Goal: Information Seeking & Learning: Learn about a topic

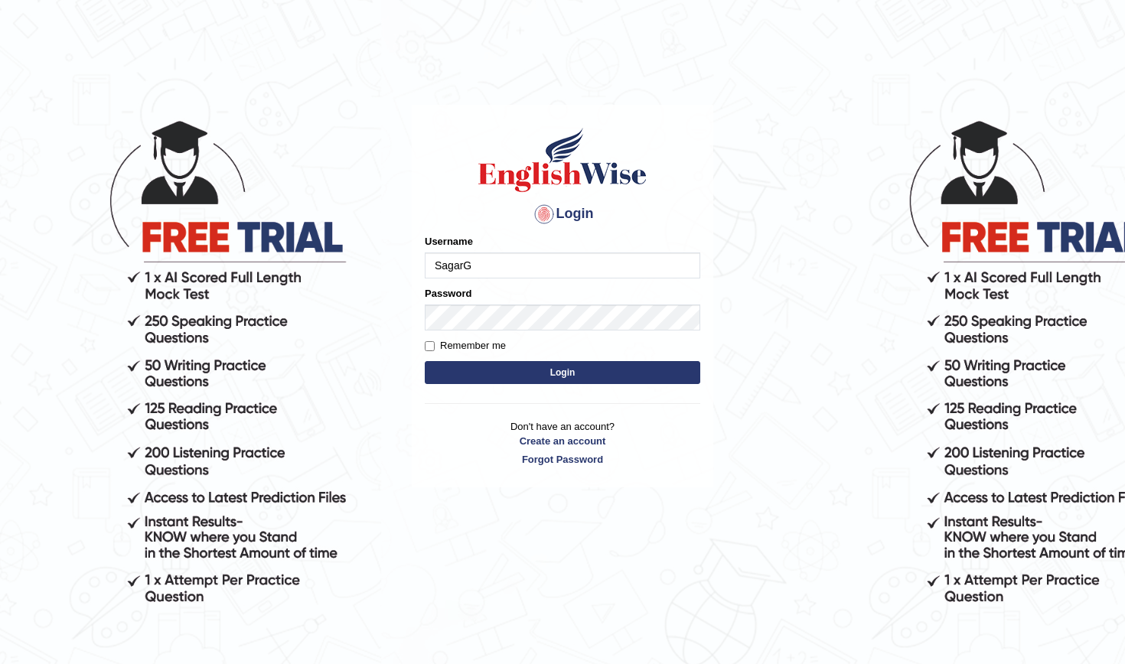
type input "SagarG"
click at [563, 372] on button "Login" at bounding box center [563, 372] width 276 height 23
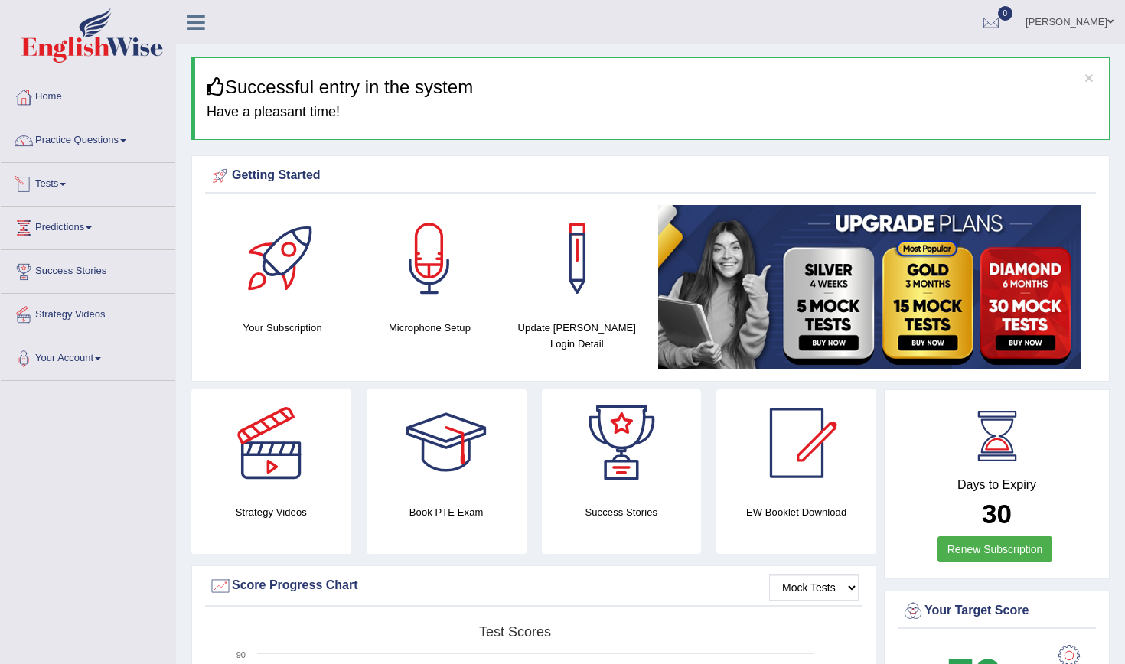
click at [73, 187] on link "Tests" at bounding box center [88, 182] width 175 height 38
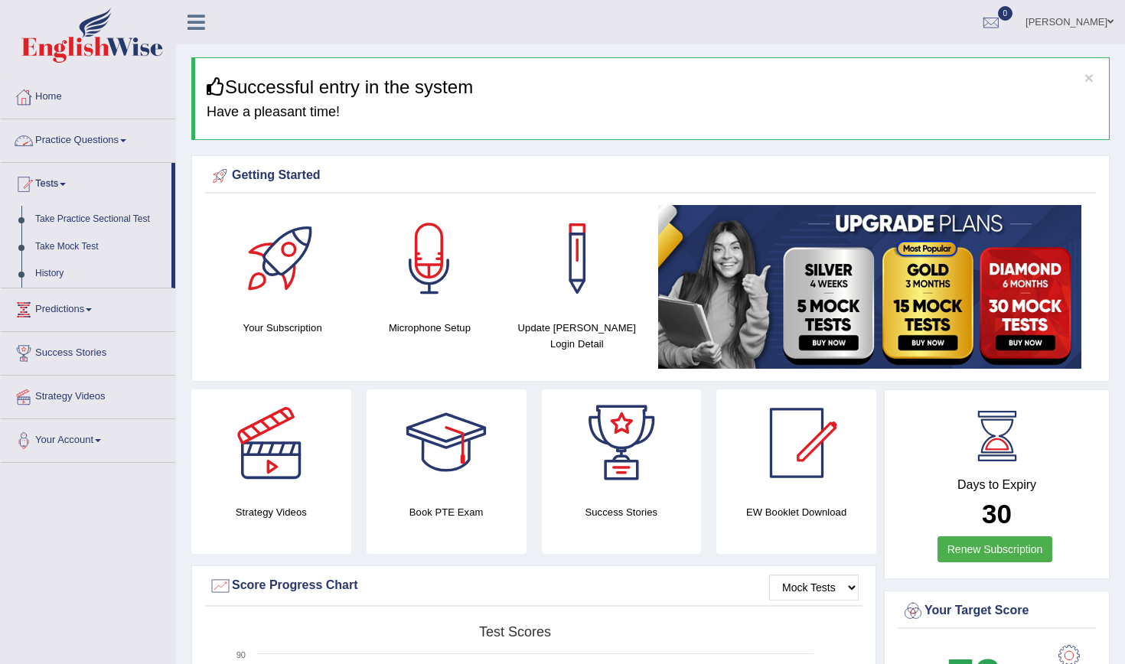
click at [103, 142] on link "Practice Questions" at bounding box center [88, 138] width 175 height 38
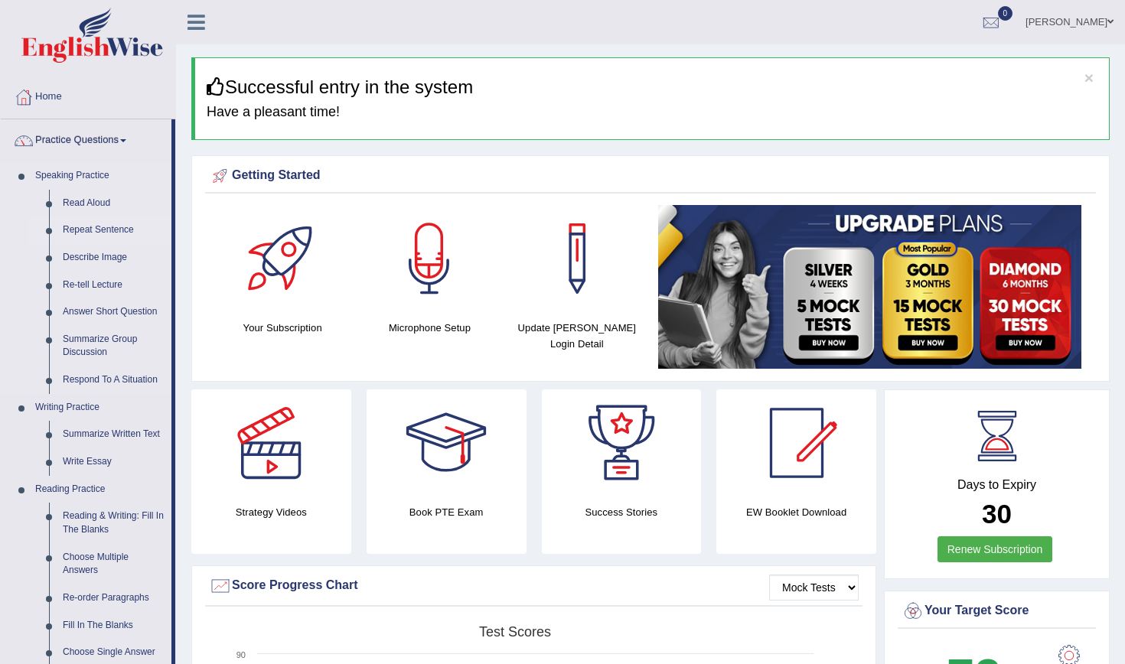
click at [90, 233] on link "Repeat Sentence" at bounding box center [114, 231] width 116 height 28
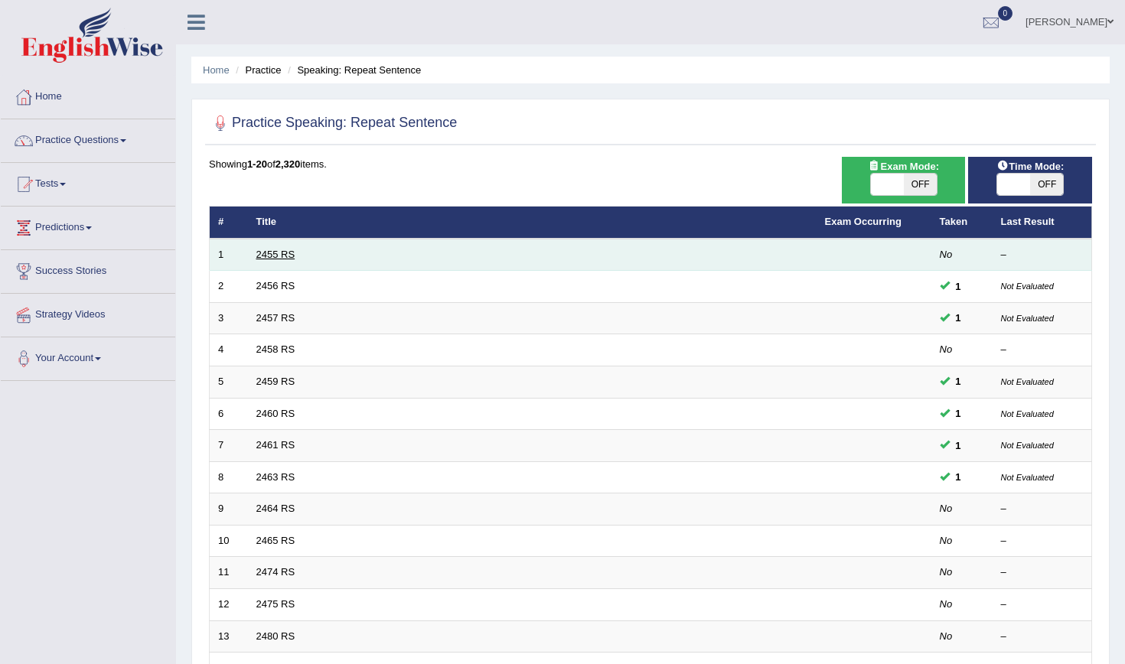
click at [287, 254] on link "2455 RS" at bounding box center [275, 254] width 39 height 11
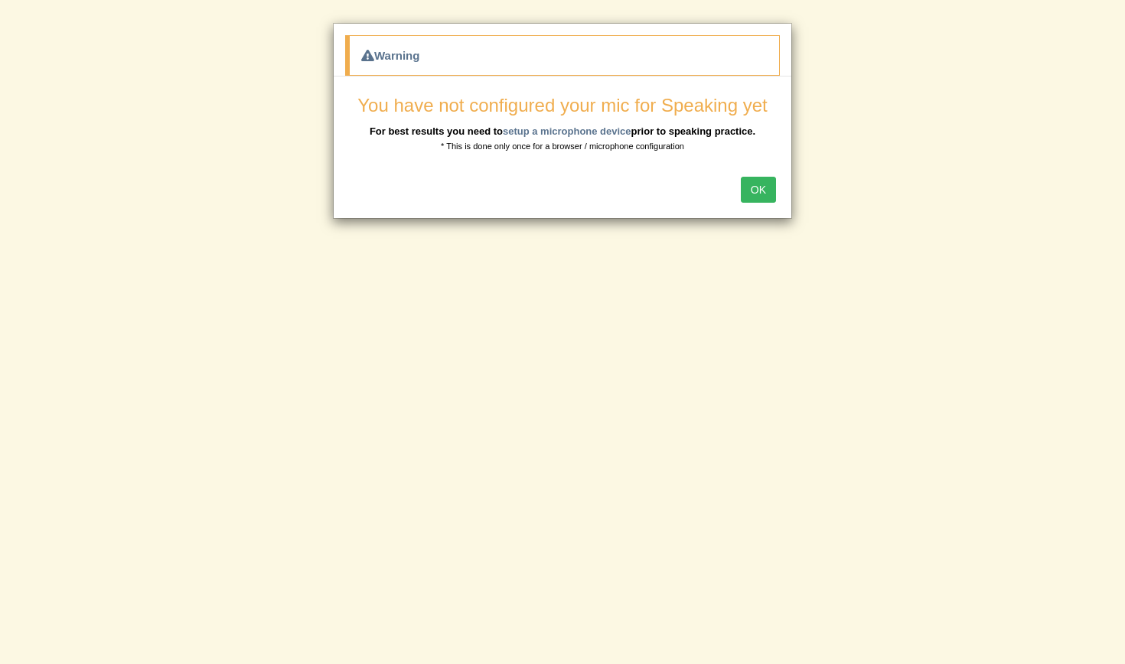
click at [749, 194] on button "OK" at bounding box center [758, 190] width 35 height 26
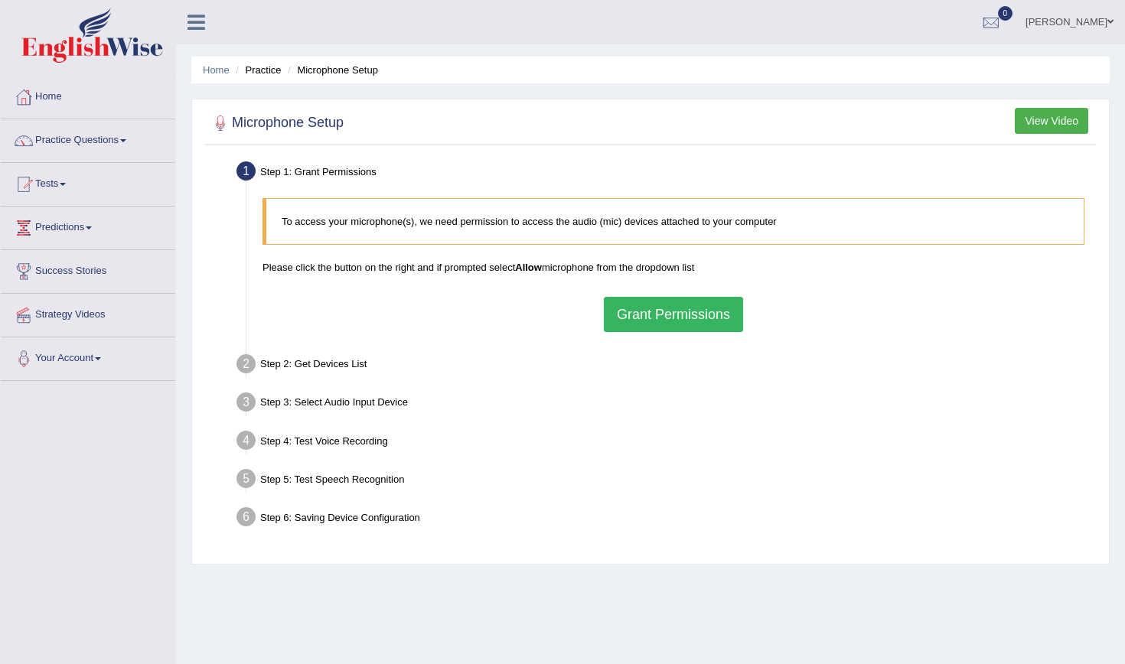
click at [648, 330] on button "Grant Permissions" at bounding box center [673, 314] width 139 height 35
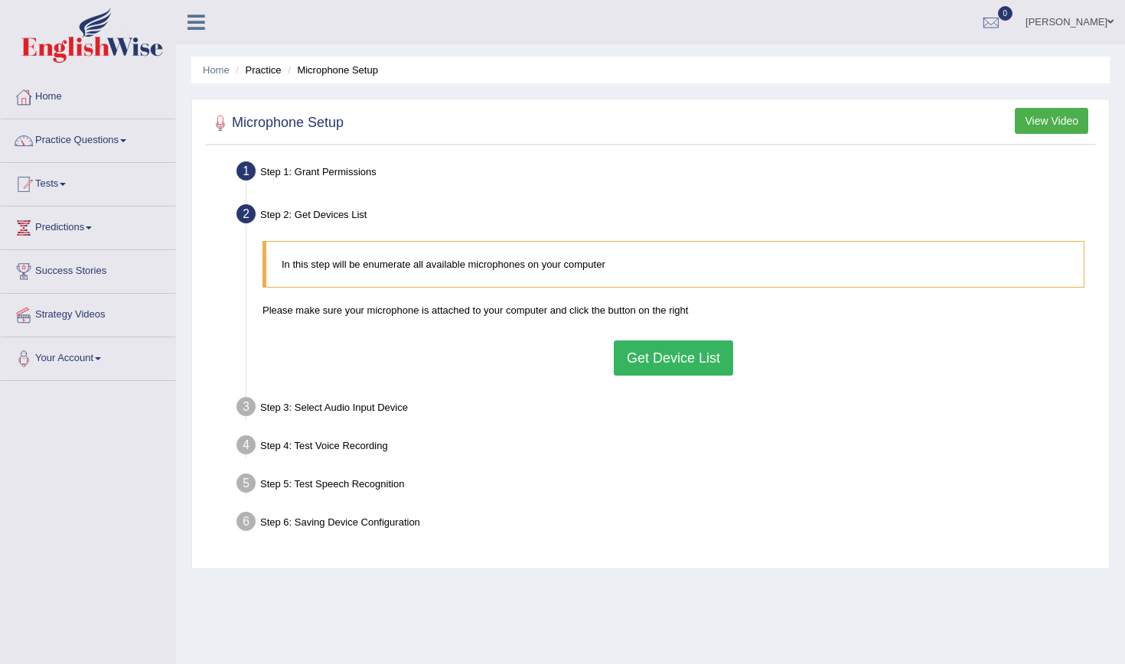
click at [642, 361] on button "Get Device List" at bounding box center [673, 358] width 119 height 35
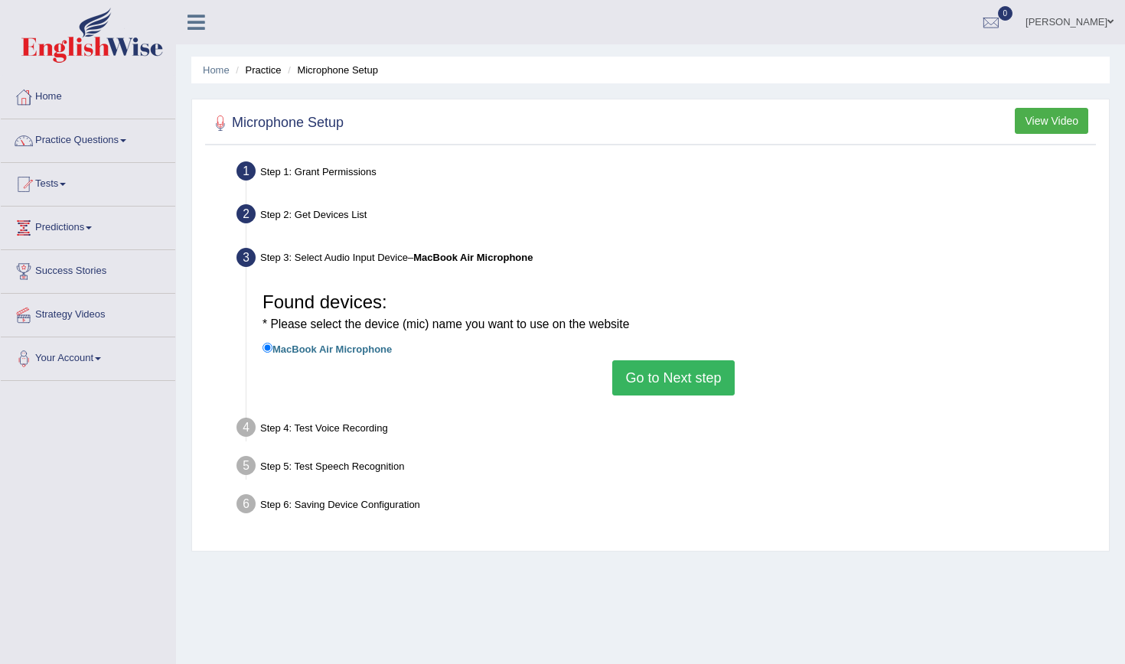
click at [649, 379] on button "Go to Next step" at bounding box center [673, 378] width 122 height 35
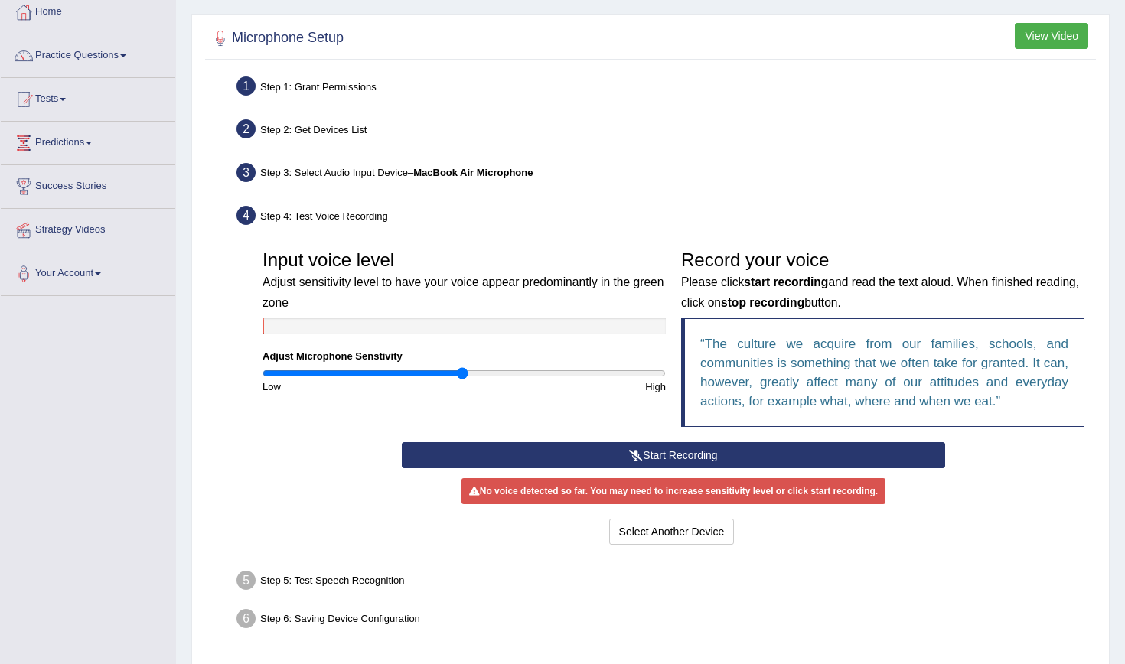
scroll to position [105, 0]
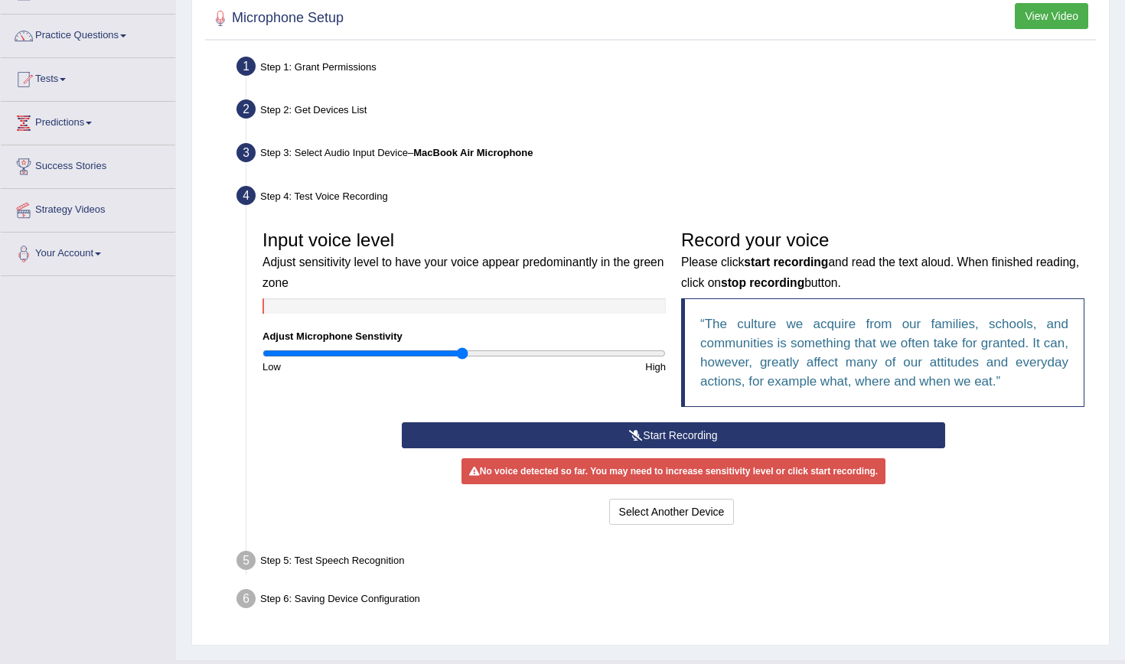
click at [602, 438] on button "Start Recording" at bounding box center [673, 436] width 543 height 26
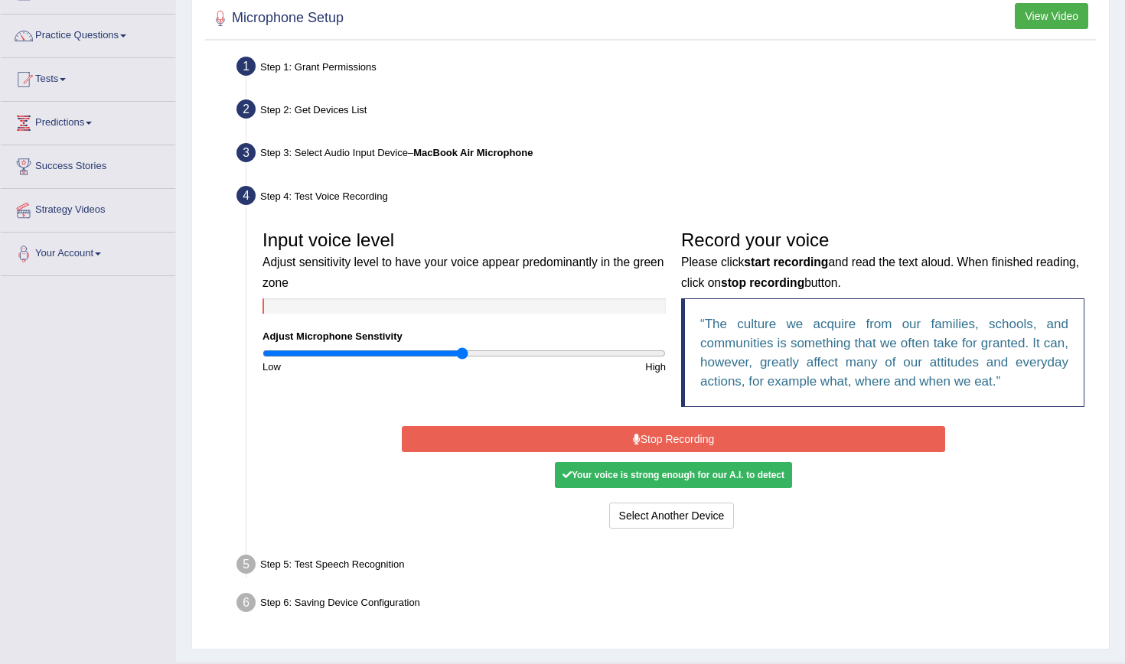
click at [613, 478] on div "Your voice is strong enough for our A.I. to detect" at bounding box center [673, 475] width 237 height 26
click at [677, 482] on div "Your voice is strong enough for our A.I. to detect" at bounding box center [673, 475] width 237 height 26
click at [686, 436] on button "Stop Recording" at bounding box center [673, 439] width 543 height 26
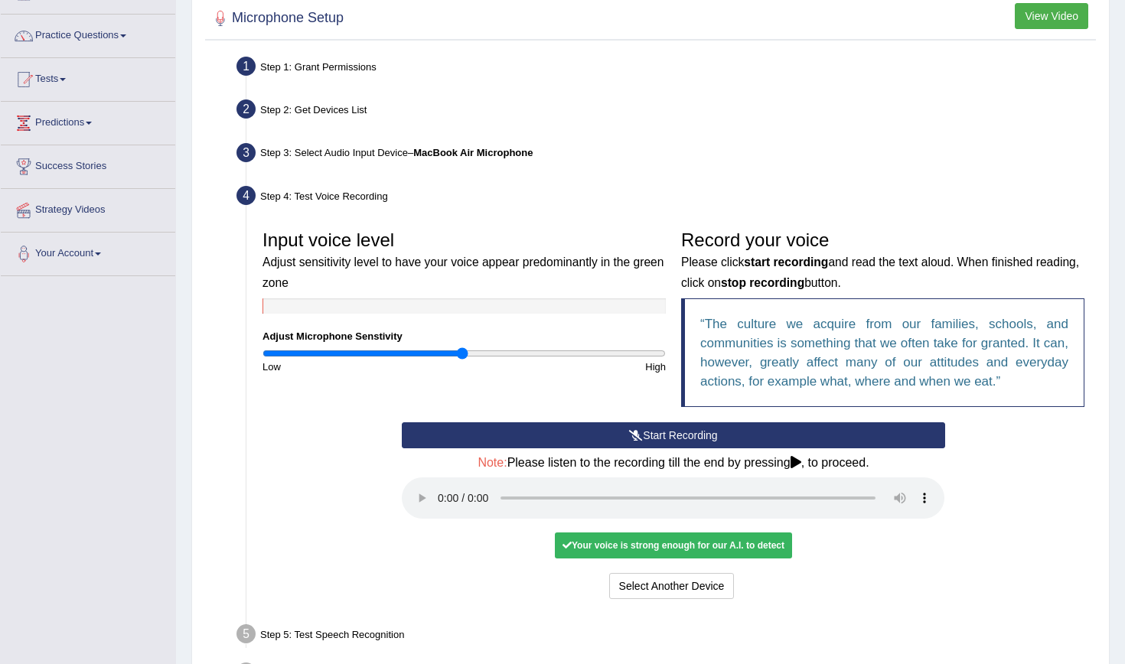
click at [441, 485] on audio at bounding box center [673, 498] width 543 height 41
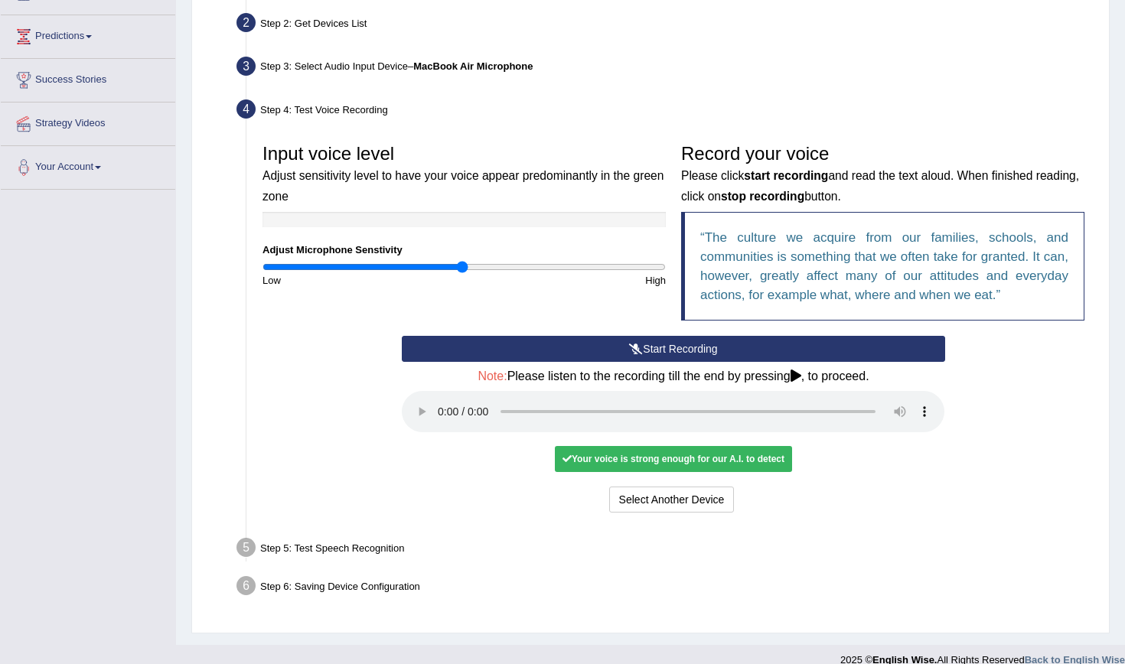
scroll to position [191, 0]
click at [628, 447] on div "Your voice is strong enough for our A.I. to detect" at bounding box center [673, 460] width 237 height 26
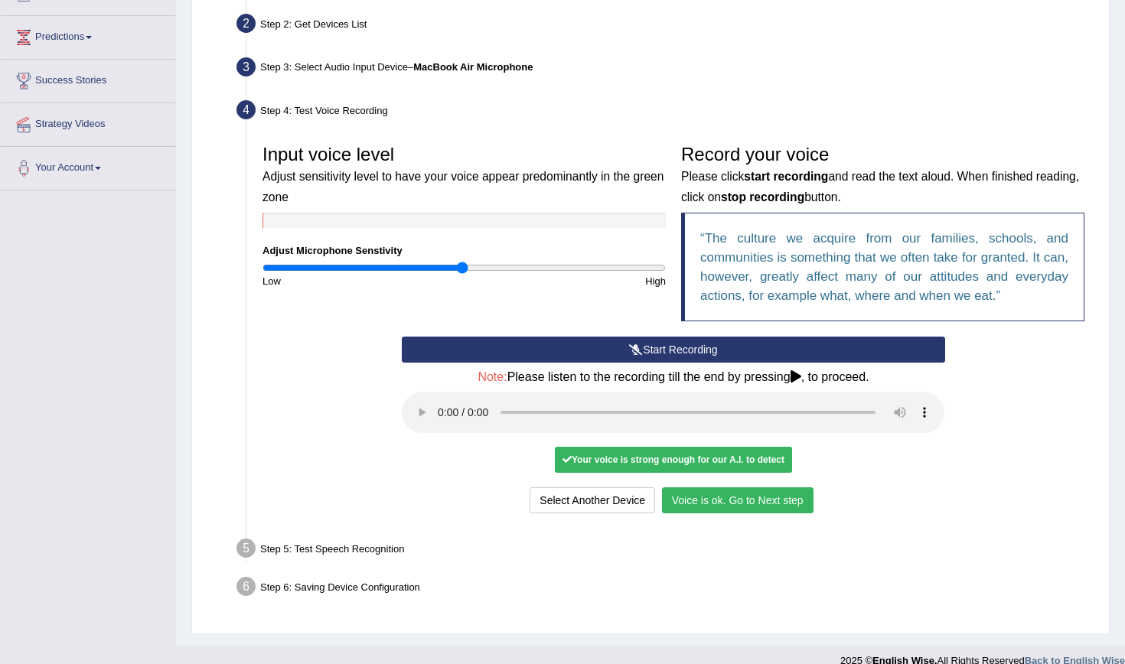
click at [765, 488] on button "Voice is ok. Go to Next step" at bounding box center [738, 501] width 152 height 26
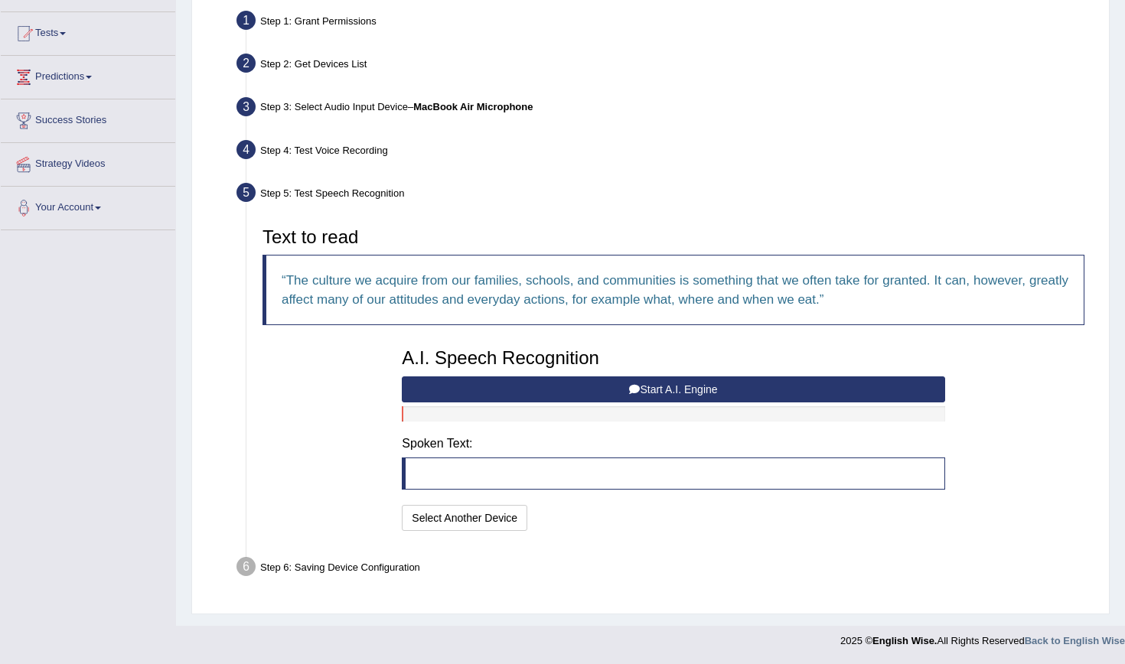
scroll to position [149, 0]
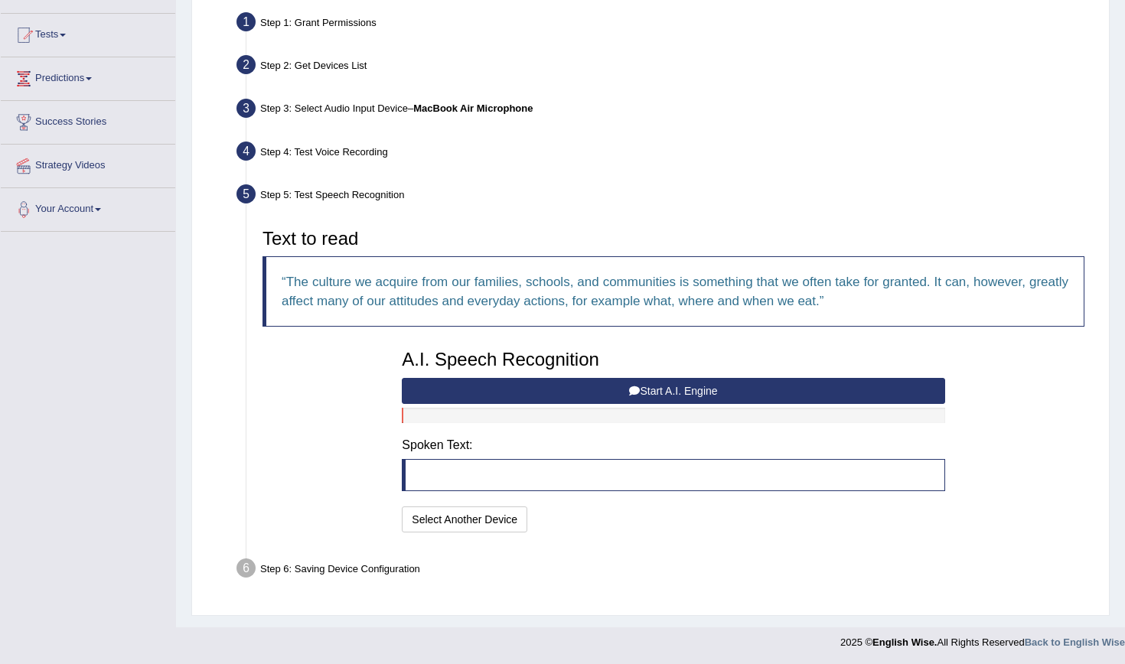
click at [602, 452] on div "A.I. Speech Recognition Start A.I. Engine Stop A.I. Engine Note: Please listen …" at bounding box center [673, 439] width 558 height 194
click at [561, 479] on blockquote at bounding box center [673, 475] width 543 height 32
click at [657, 385] on button "Start A.I. Engine" at bounding box center [673, 391] width 543 height 26
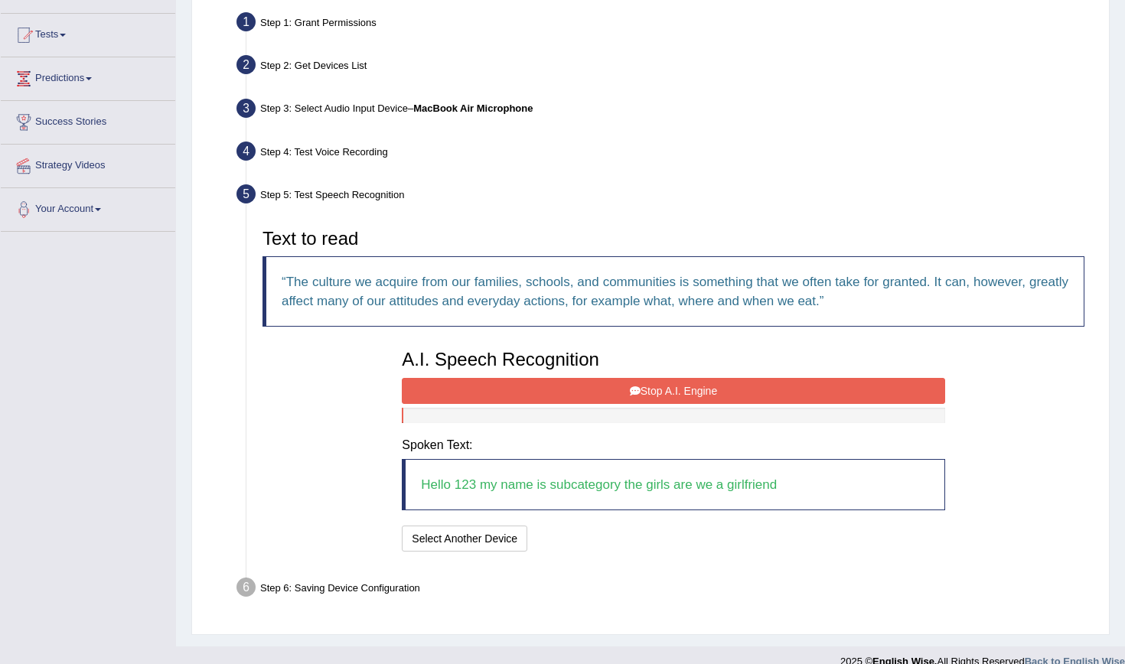
click at [546, 387] on button "Stop A.I. Engine" at bounding box center [673, 391] width 543 height 26
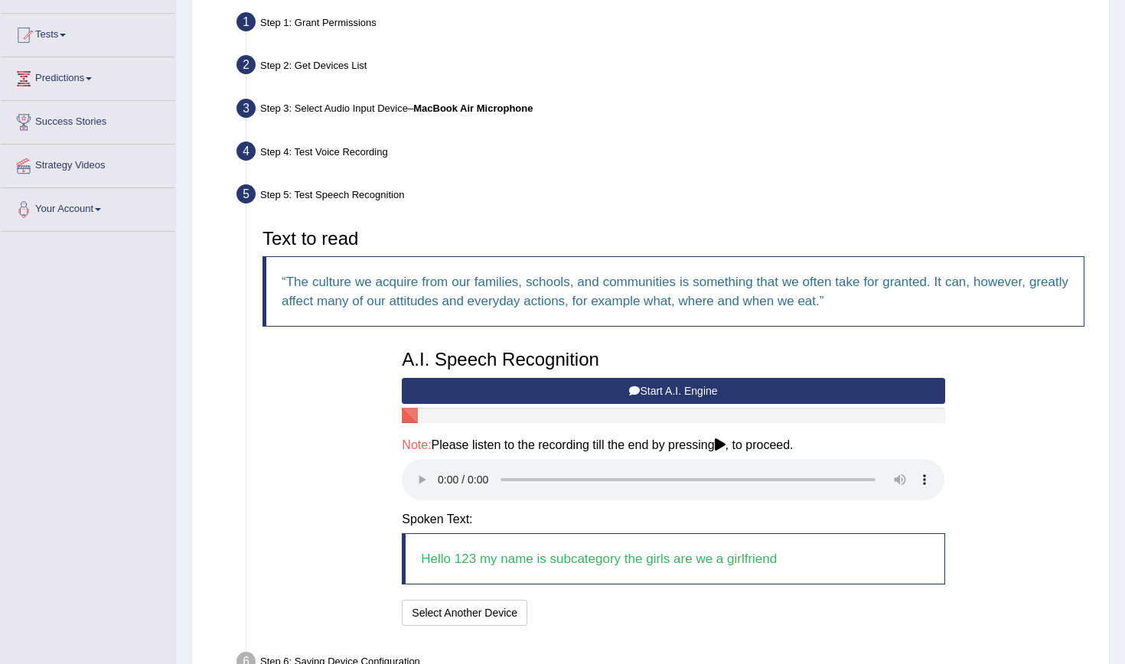
click at [471, 556] on blockquote "Hello 123 my name is subcategory the girls are we a girlfriend" at bounding box center [673, 558] width 543 height 51
click at [442, 469] on audio at bounding box center [673, 479] width 543 height 41
click at [490, 541] on blockquote "Hello 123 my name is subcategory the girls are we a girlfriend" at bounding box center [673, 558] width 543 height 51
click at [734, 445] on h4 "Note: Please listen to the recording till the end by pressing , to proceed." at bounding box center [673, 446] width 543 height 14
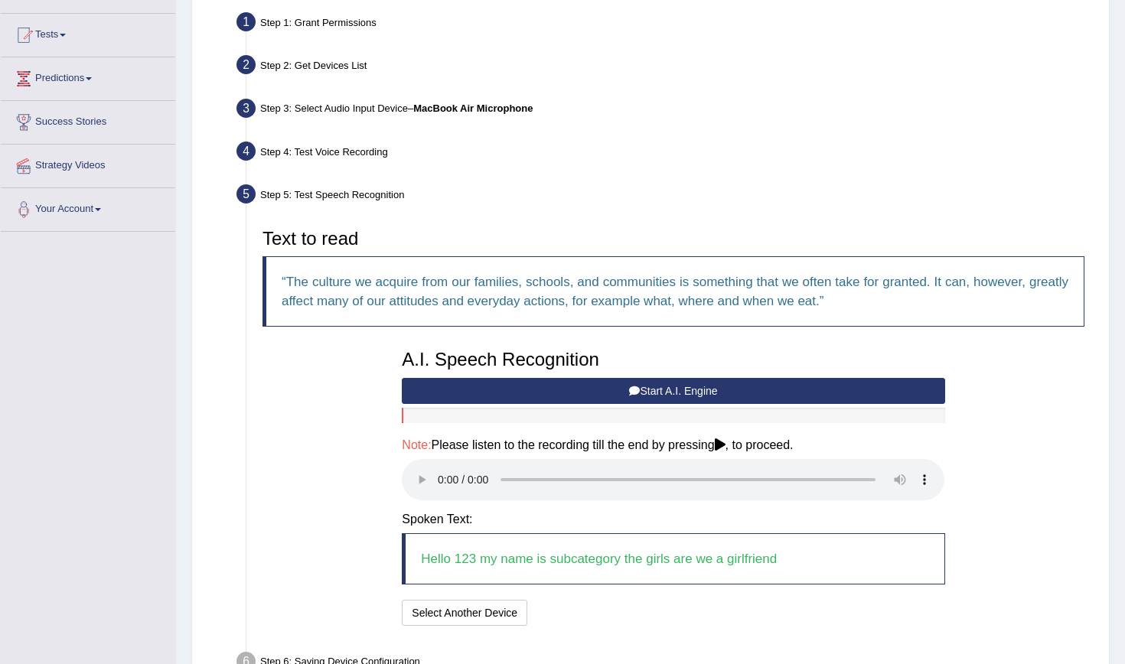
click at [925, 468] on audio at bounding box center [673, 479] width 543 height 41
click at [657, 395] on button "Start A.I. Engine" at bounding box center [673, 391] width 543 height 26
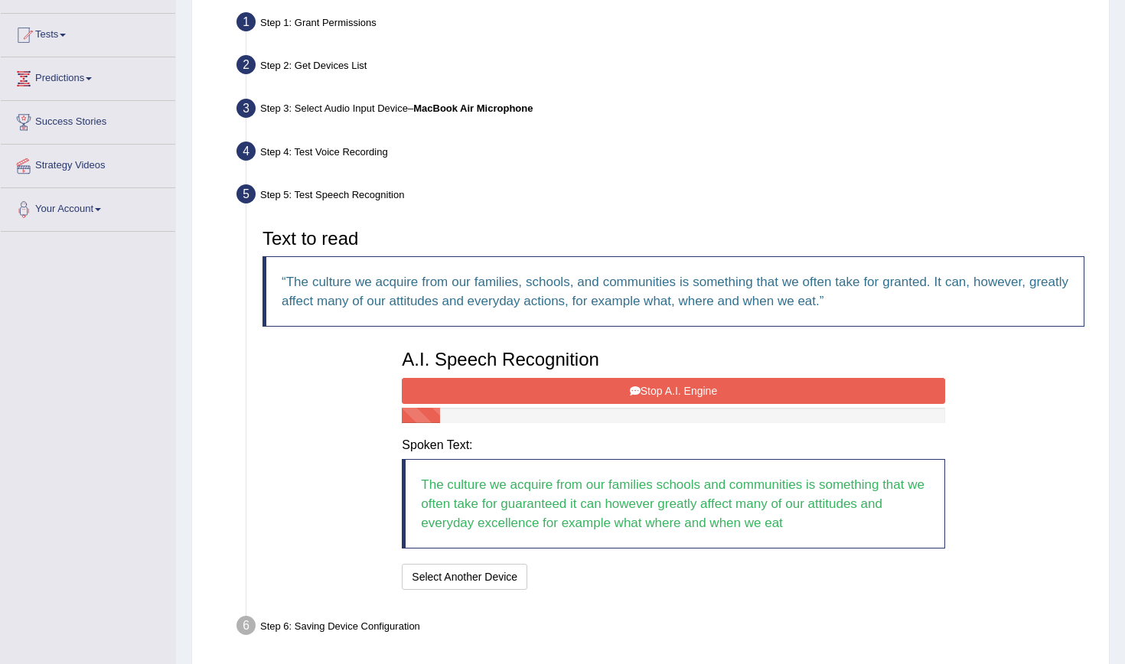
click at [657, 395] on button "Stop A.I. Engine" at bounding box center [673, 391] width 543 height 26
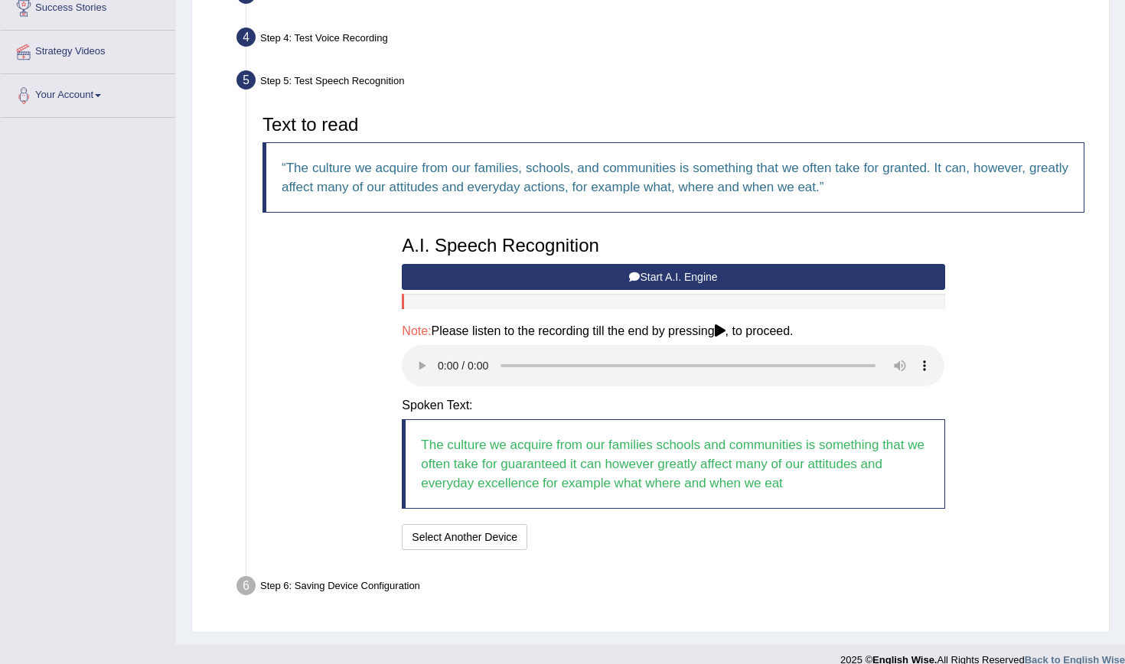
scroll to position [263, 0]
click at [441, 360] on audio at bounding box center [673, 366] width 543 height 41
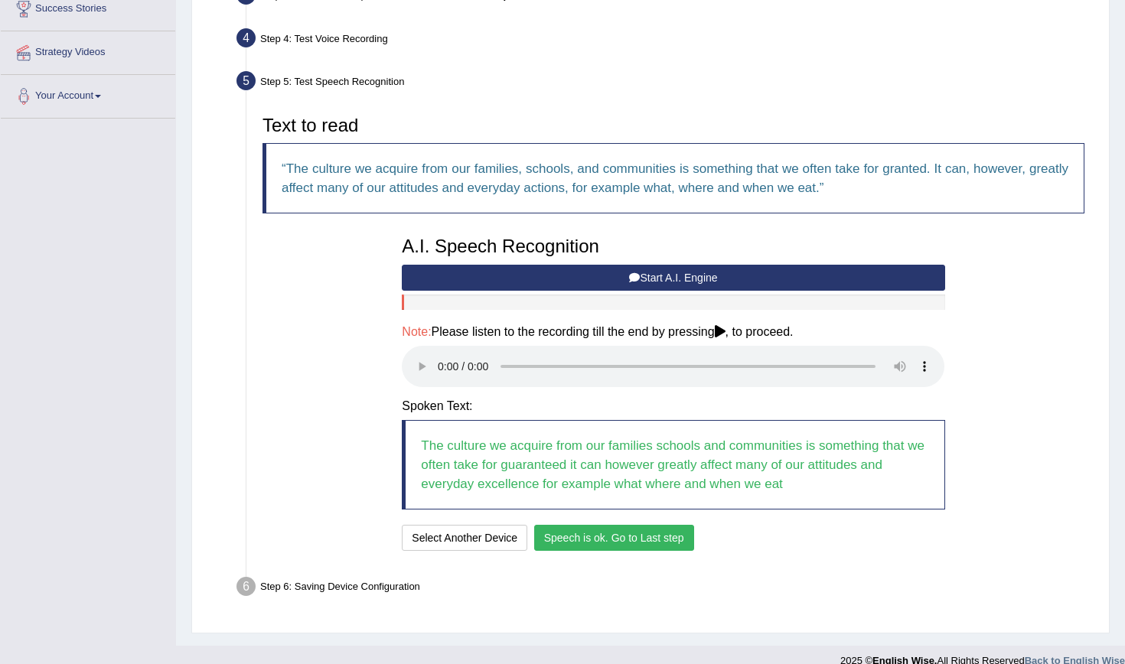
click at [582, 533] on div "I will practice without this feature Select Another Device Speech is ok. Go to …" at bounding box center [673, 540] width 543 height 30
click at [589, 525] on button "Speech is ok. Go to Last step" at bounding box center [614, 538] width 160 height 26
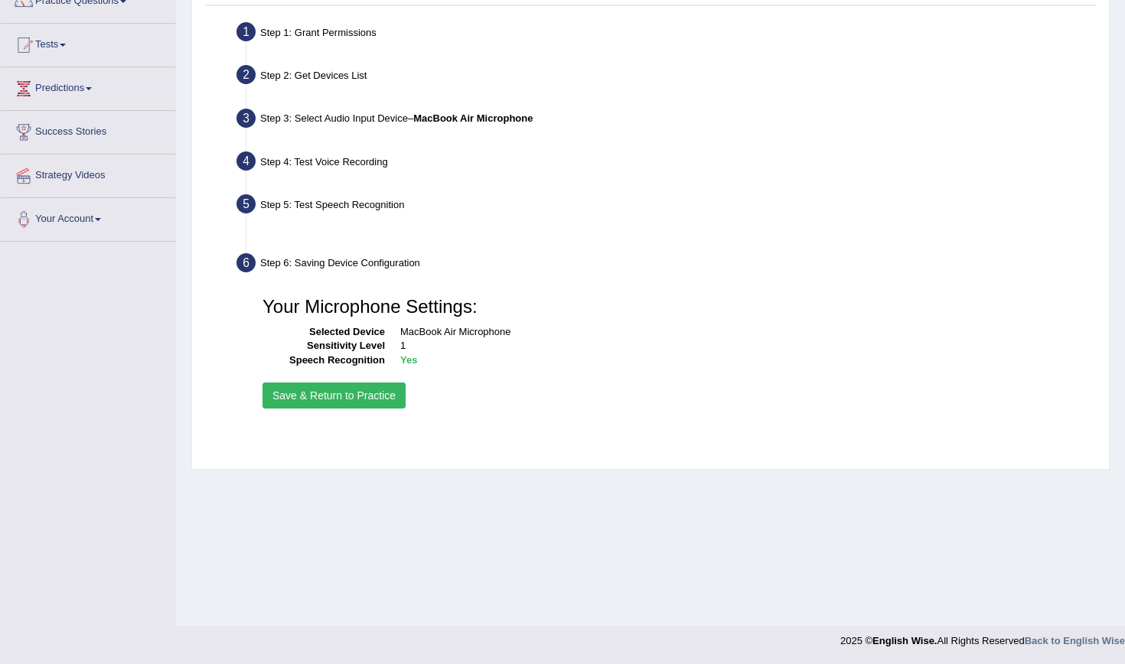
scroll to position [139, 0]
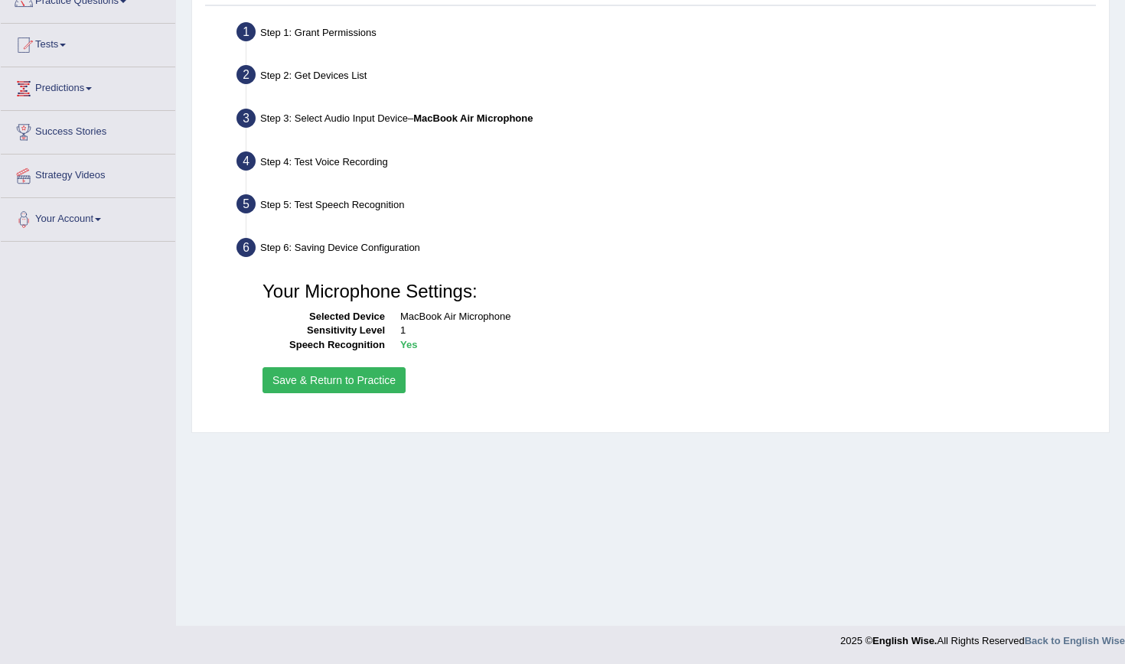
click at [369, 384] on button "Save & Return to Practice" at bounding box center [334, 380] width 143 height 26
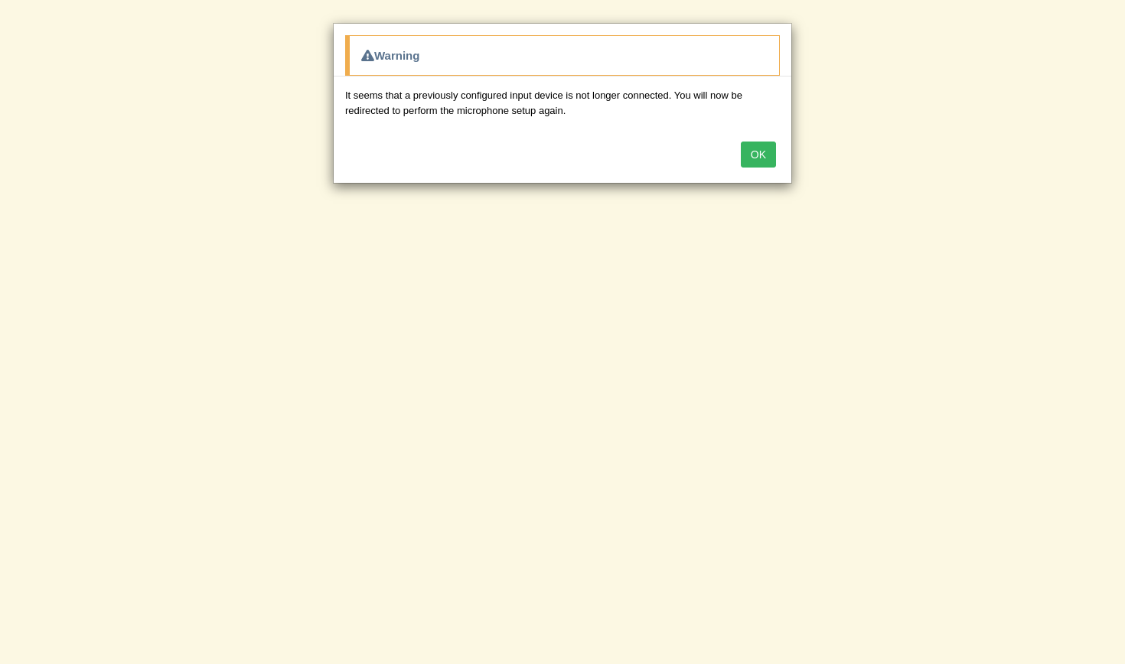
click at [751, 158] on button "OK" at bounding box center [758, 155] width 35 height 26
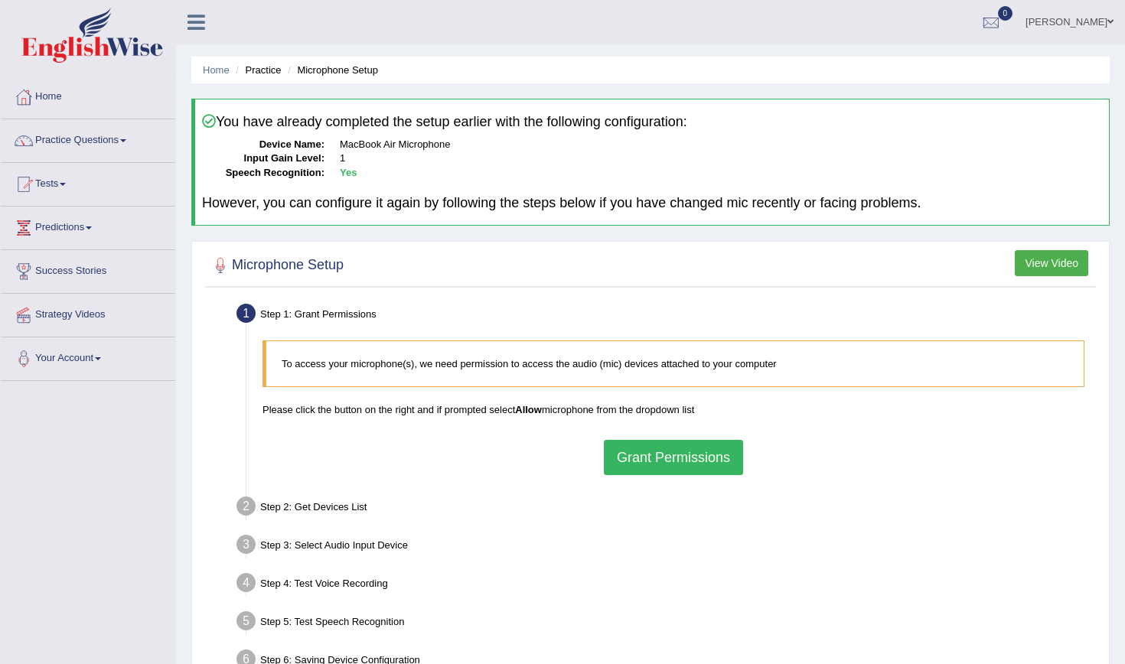
click at [621, 462] on button "Grant Permissions" at bounding box center [673, 457] width 139 height 35
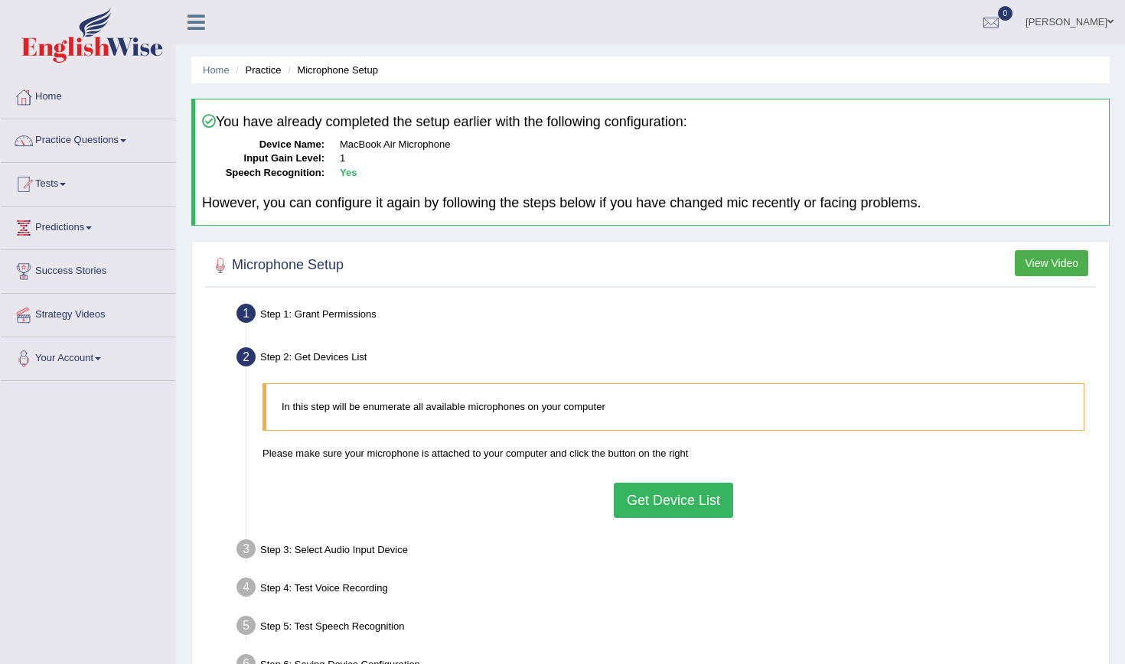
click at [641, 502] on button "Get Device List" at bounding box center [673, 500] width 119 height 35
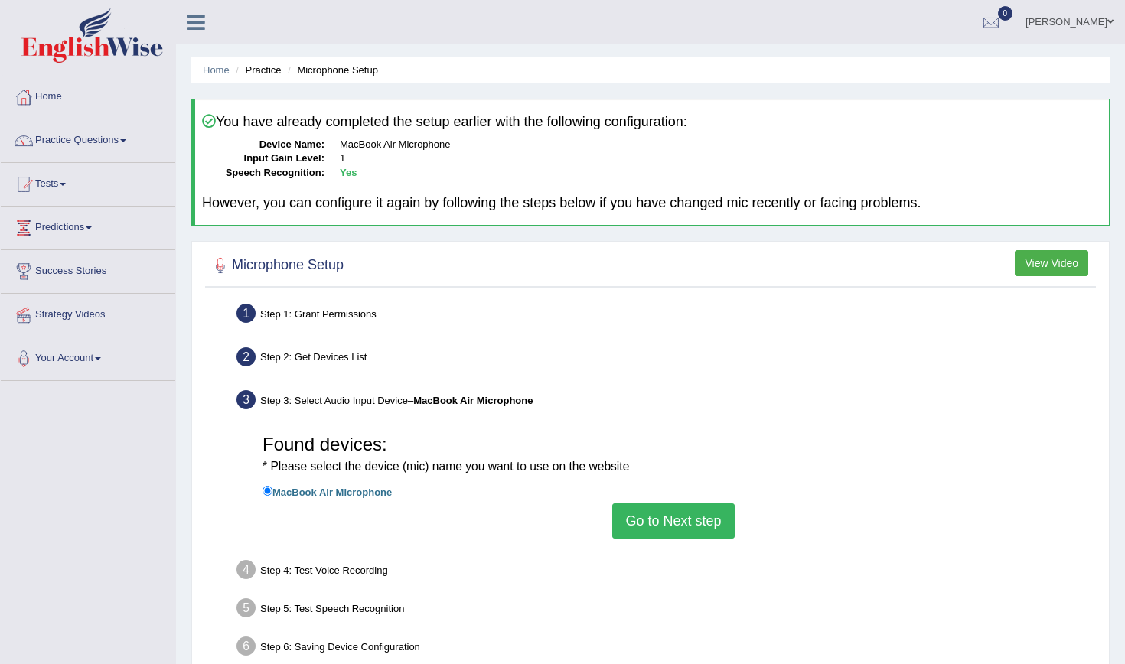
click at [641, 504] on button "Go to Next step" at bounding box center [673, 521] width 122 height 35
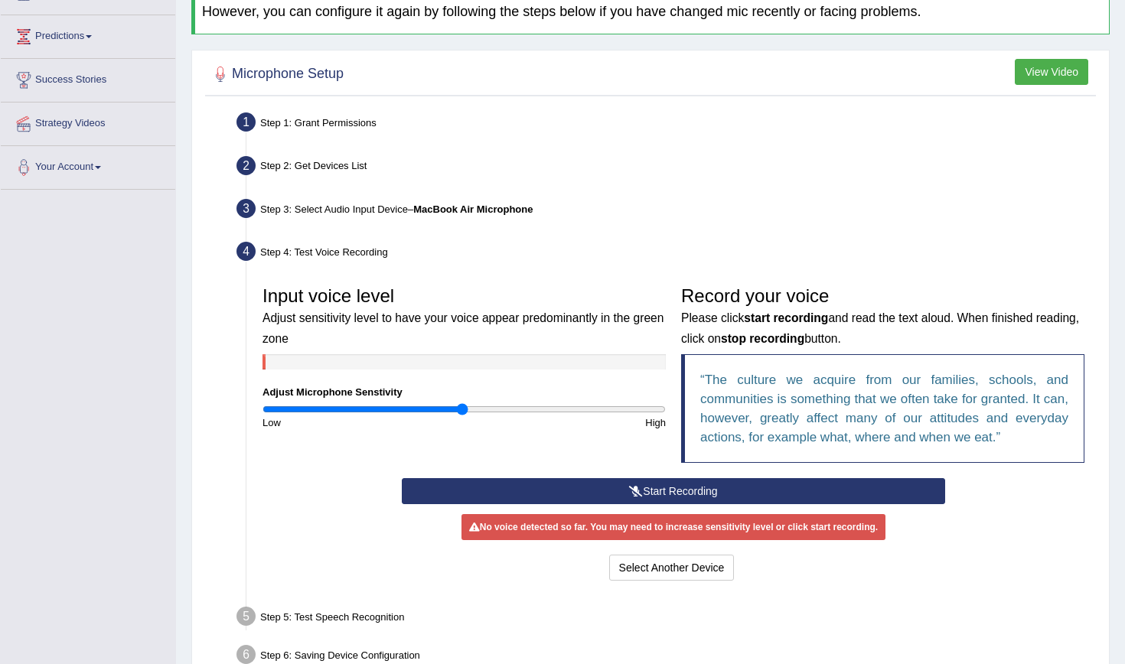
scroll to position [192, 0]
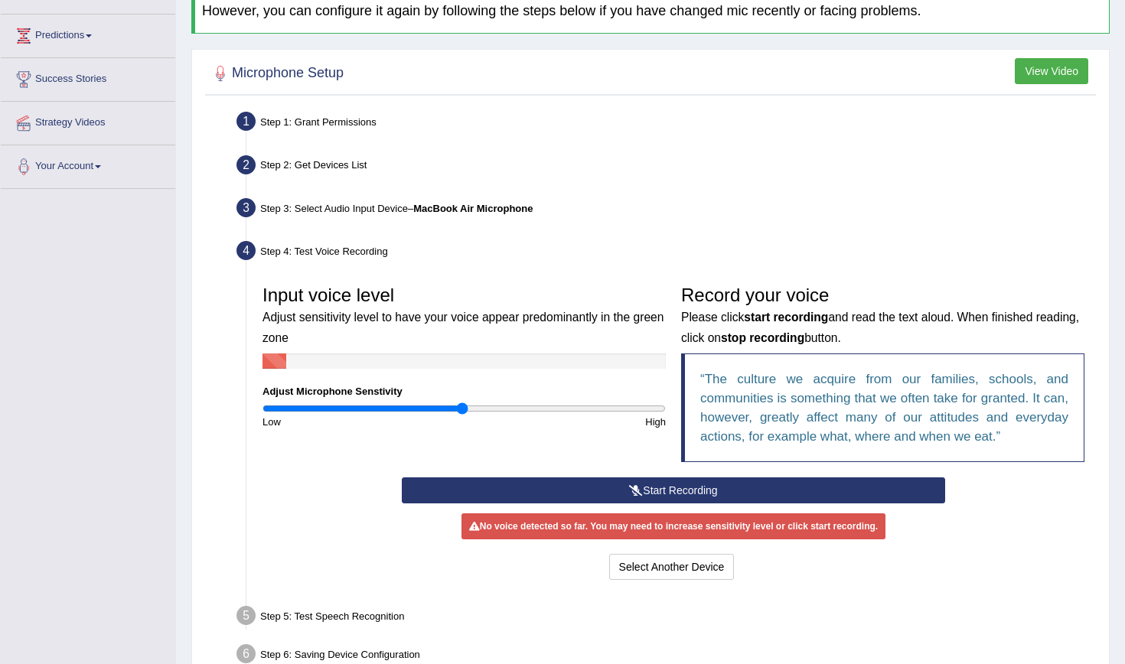
click at [631, 494] on button "Start Recording" at bounding box center [673, 491] width 543 height 26
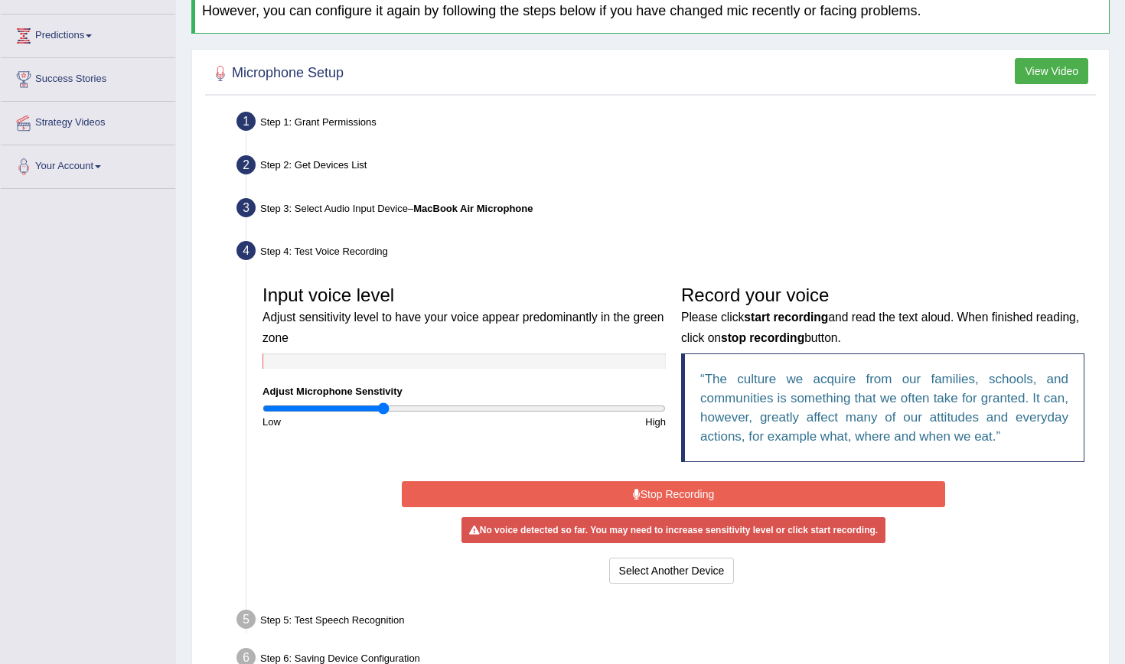
drag, startPoint x: 462, startPoint y: 411, endPoint x: 384, endPoint y: 389, distance: 80.4
click at [384, 389] on div "Input voice level Adjust sensitivity level to have your voice appear predominan…" at bounding box center [464, 354] width 419 height 152
drag, startPoint x: 445, startPoint y: 400, endPoint x: 569, endPoint y: 393, distance: 124.1
click at [569, 393] on div "Input voice level Adjust sensitivity level to have your voice appear predominan…" at bounding box center [464, 354] width 419 height 152
drag, startPoint x: 574, startPoint y: 406, endPoint x: 606, endPoint y: 412, distance: 32.6
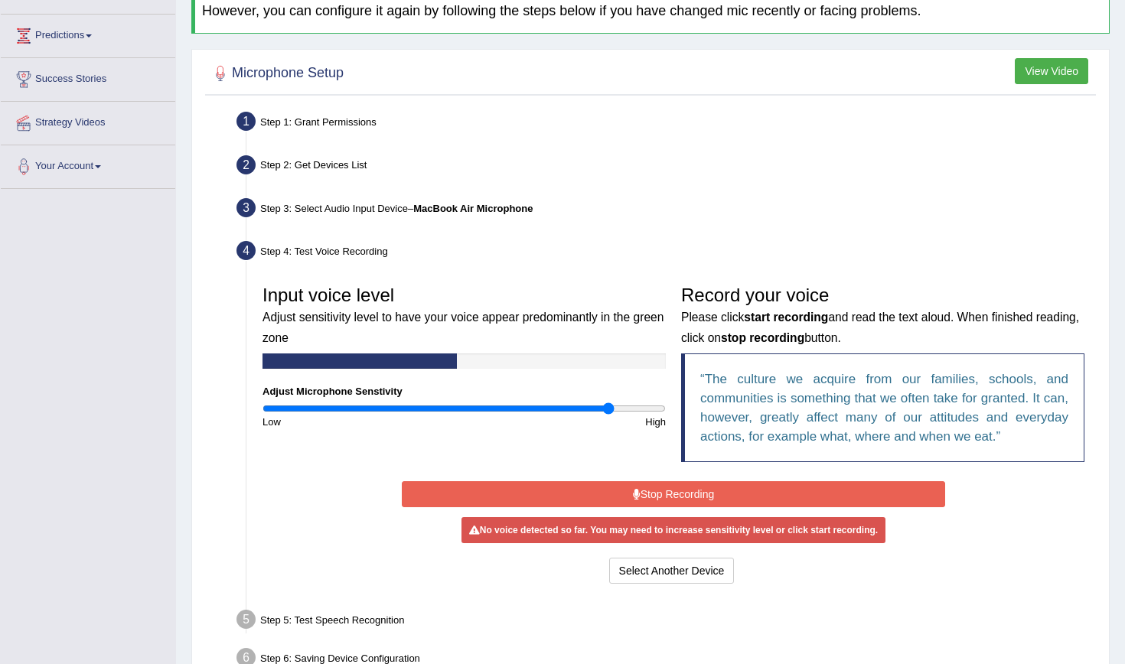
type input "1.74"
click at [608, 413] on div "Input voice level Adjust sensitivity level to have your voice appear predominan…" at bounding box center [464, 354] width 419 height 152
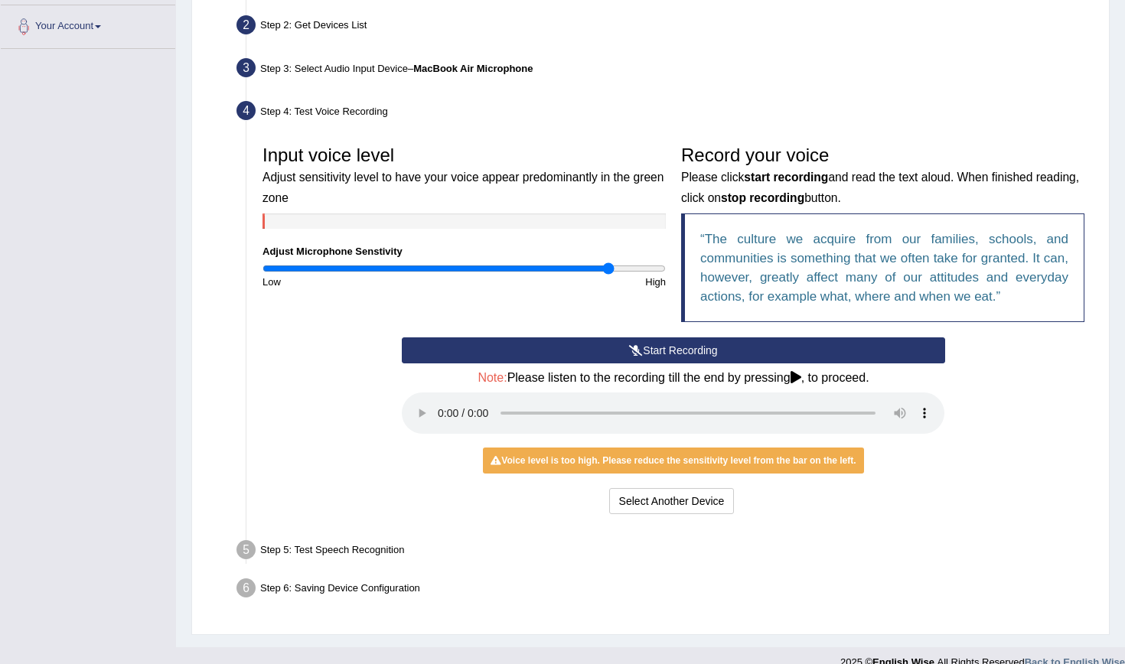
scroll to position [331, 0]
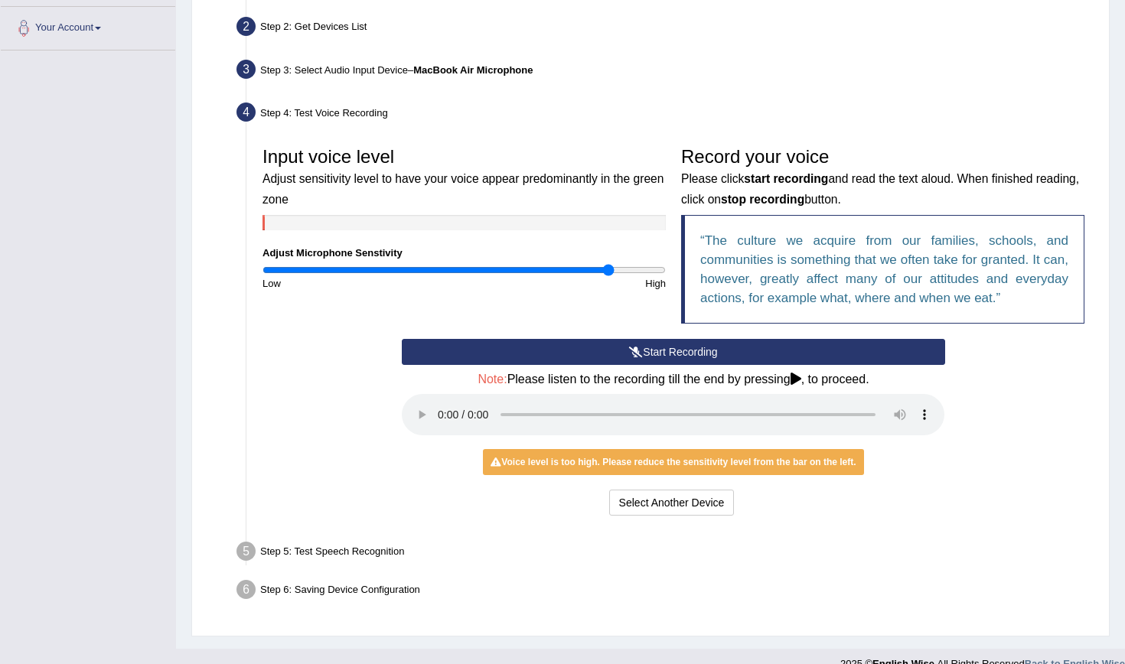
click at [563, 350] on button "Start Recording" at bounding box center [673, 352] width 543 height 26
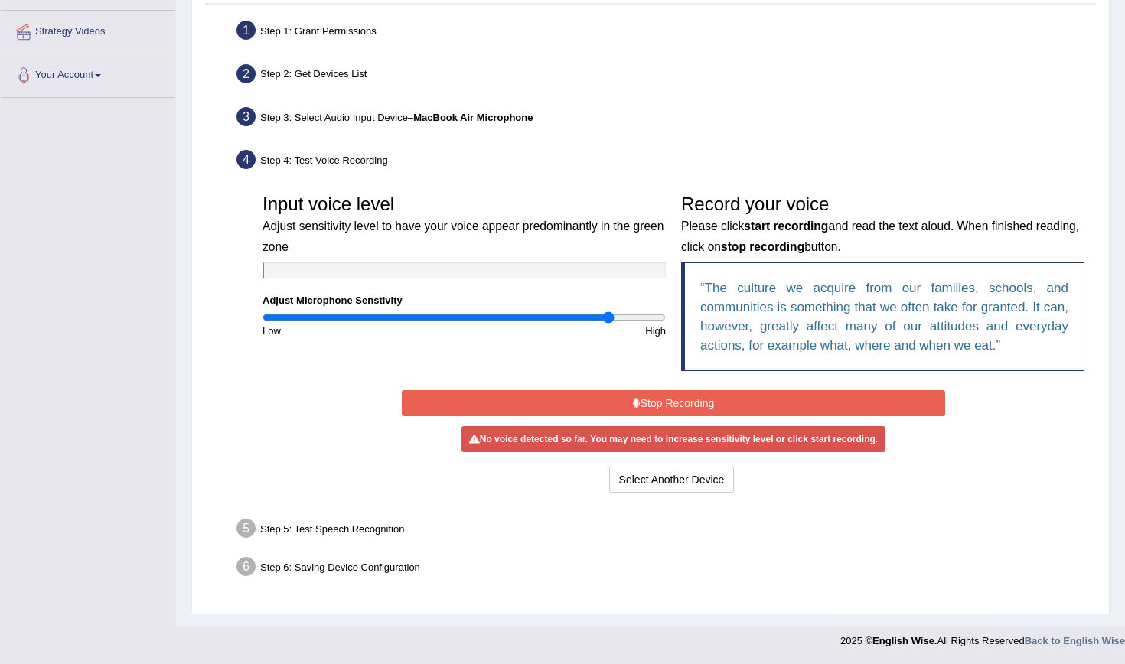
scroll to position [279, 0]
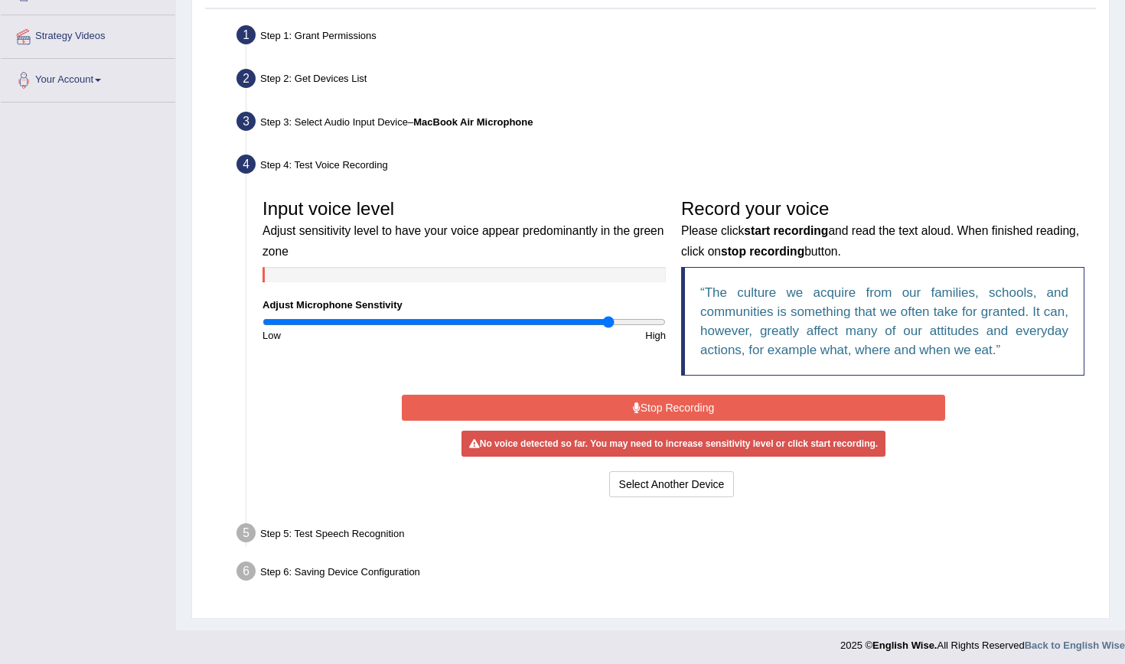
click at [622, 410] on button "Stop Recording" at bounding box center [673, 408] width 543 height 26
